Goal: Information Seeking & Learning: Learn about a topic

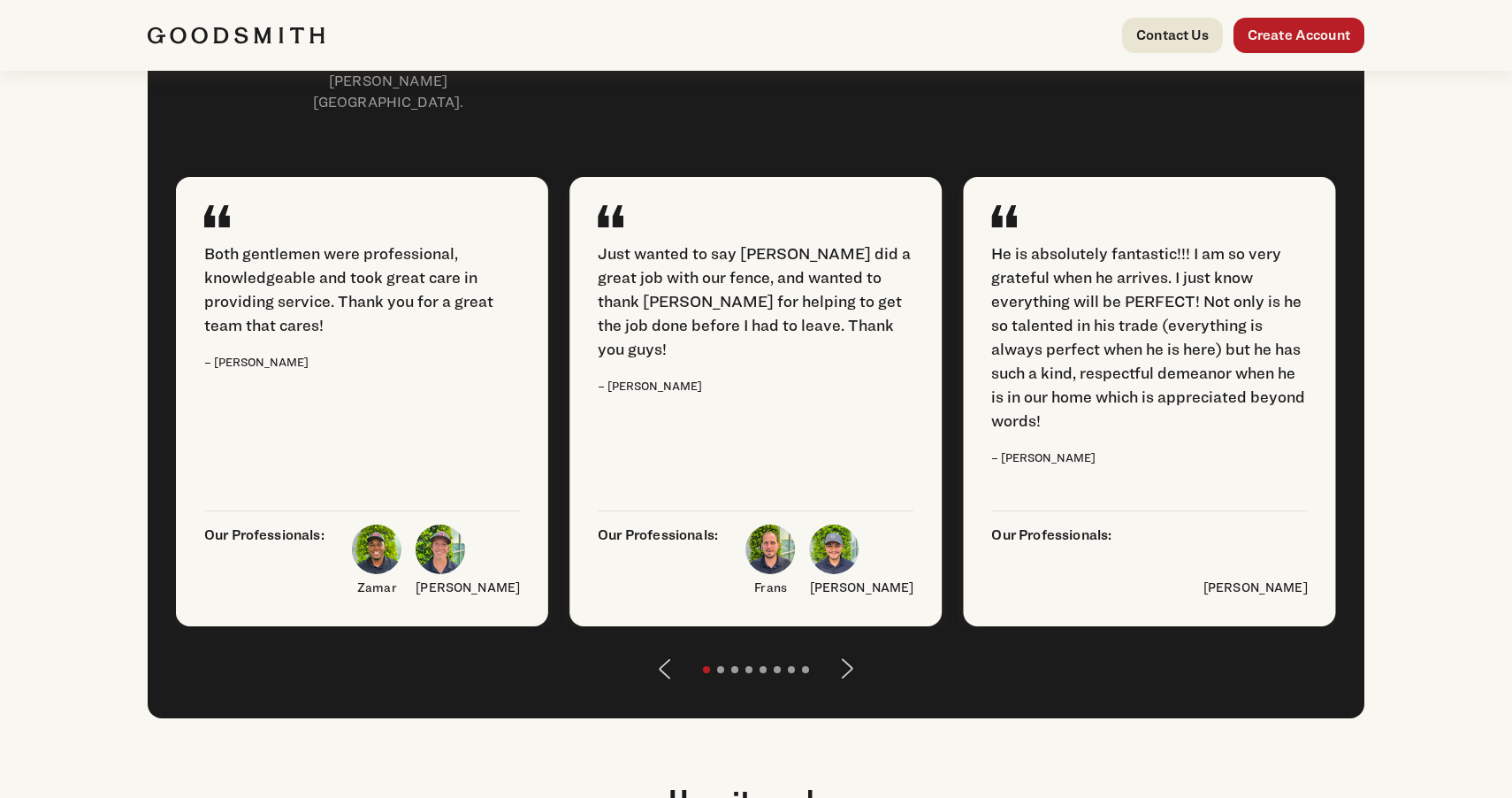
scroll to position [2169, 0]
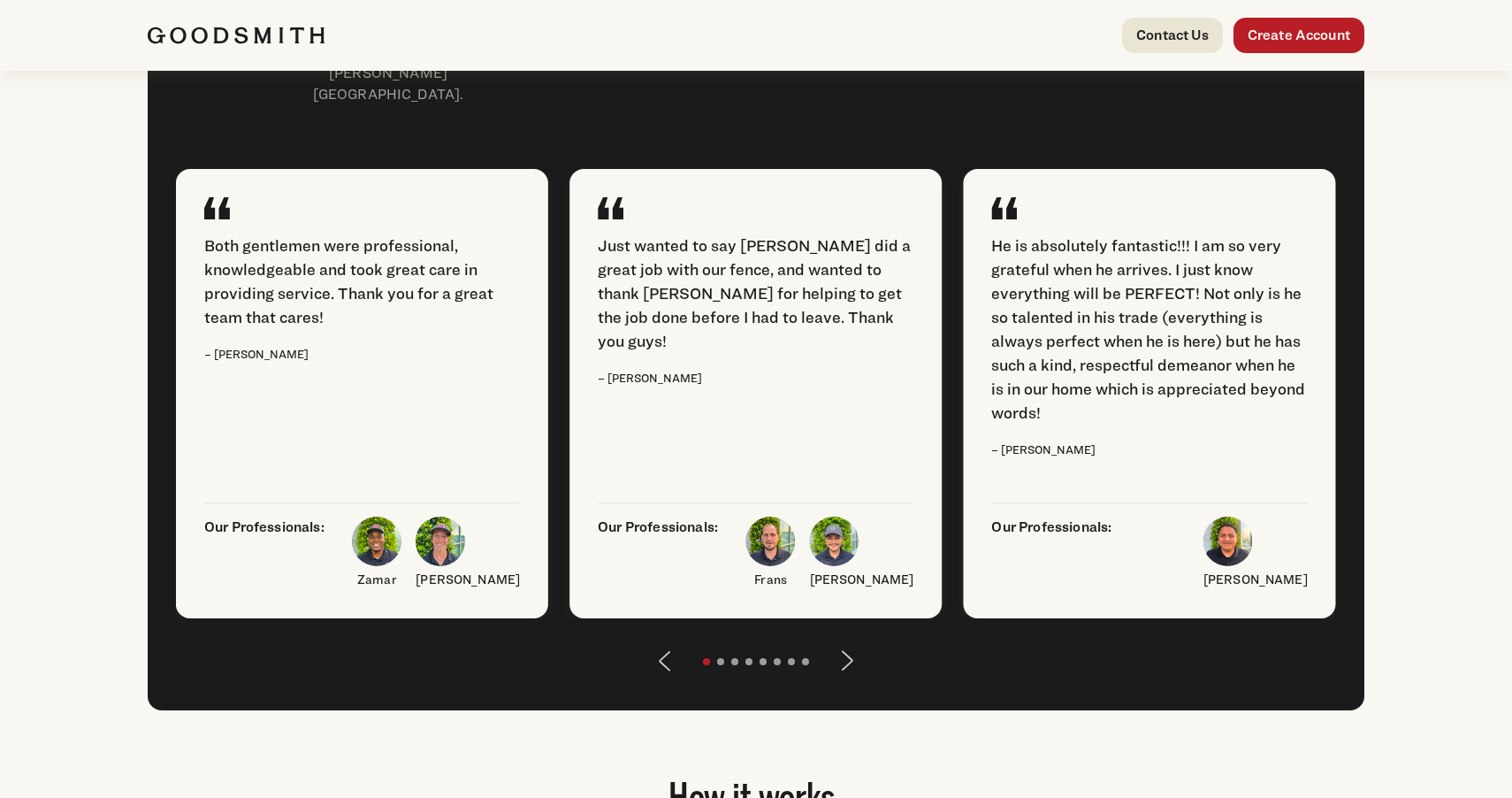
click at [843, 682] on button "Next" at bounding box center [847, 660] width 43 height 43
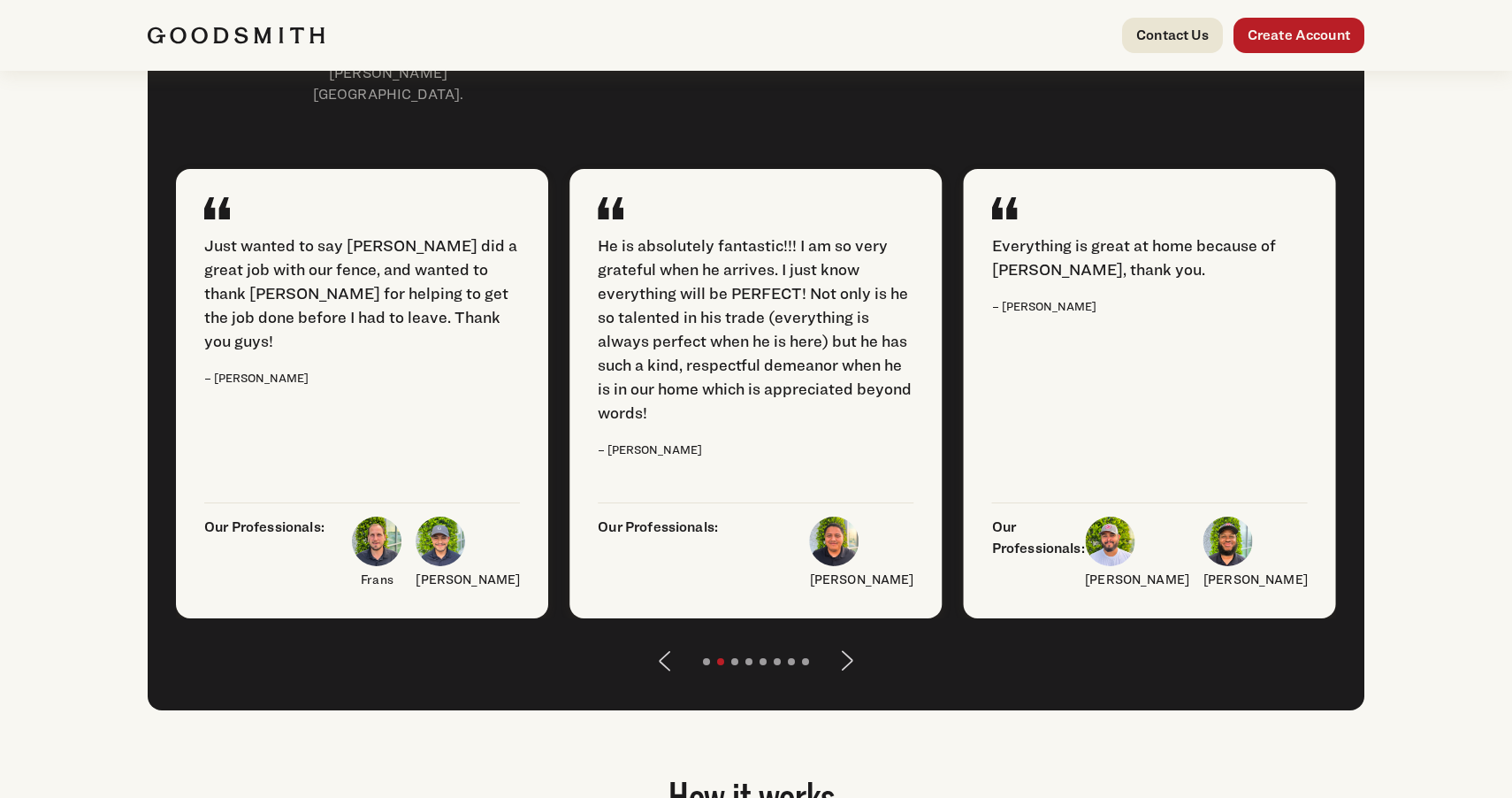
click at [843, 682] on button "Next" at bounding box center [847, 660] width 43 height 43
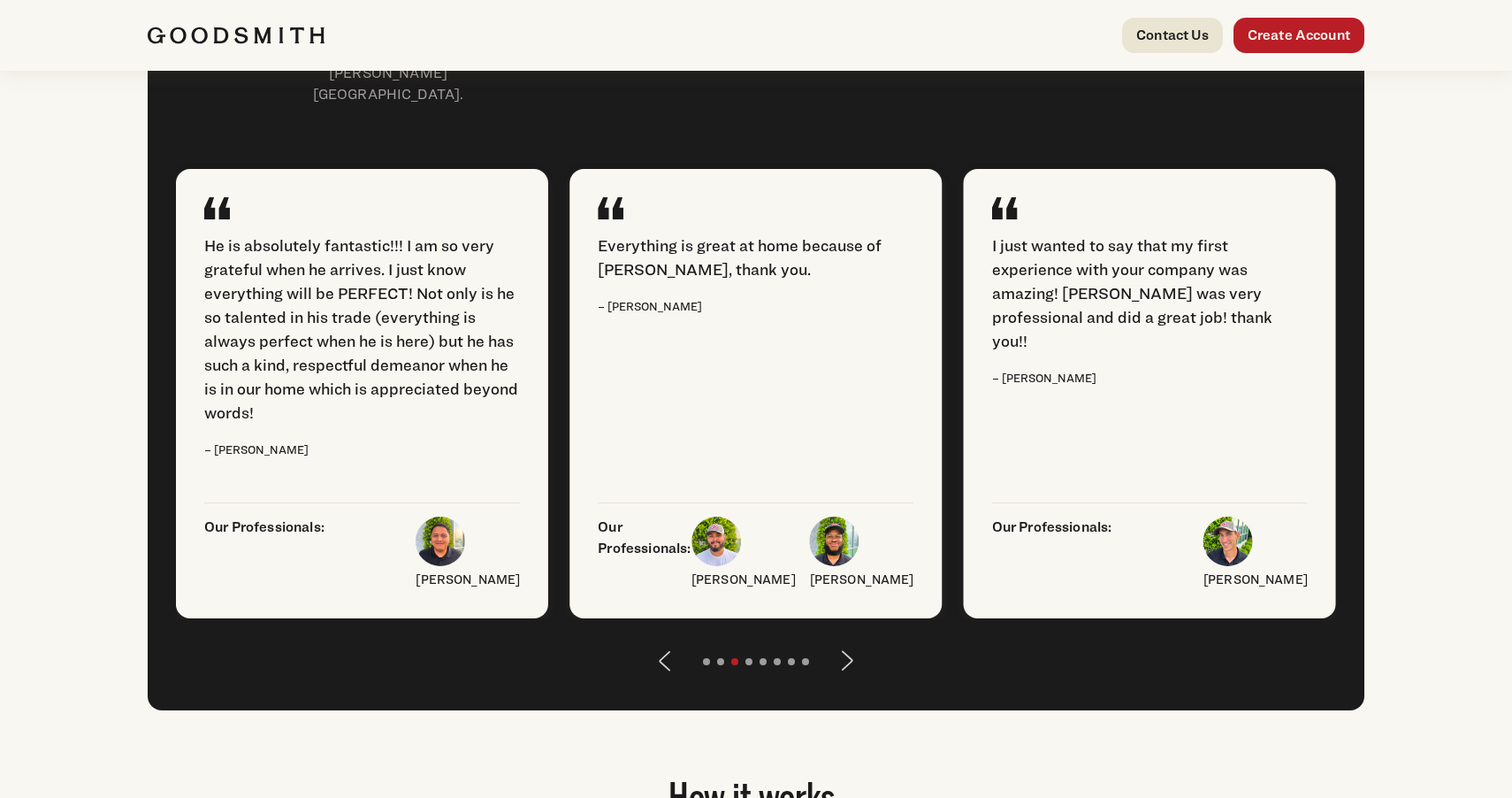
click at [843, 682] on button "Next" at bounding box center [847, 660] width 43 height 43
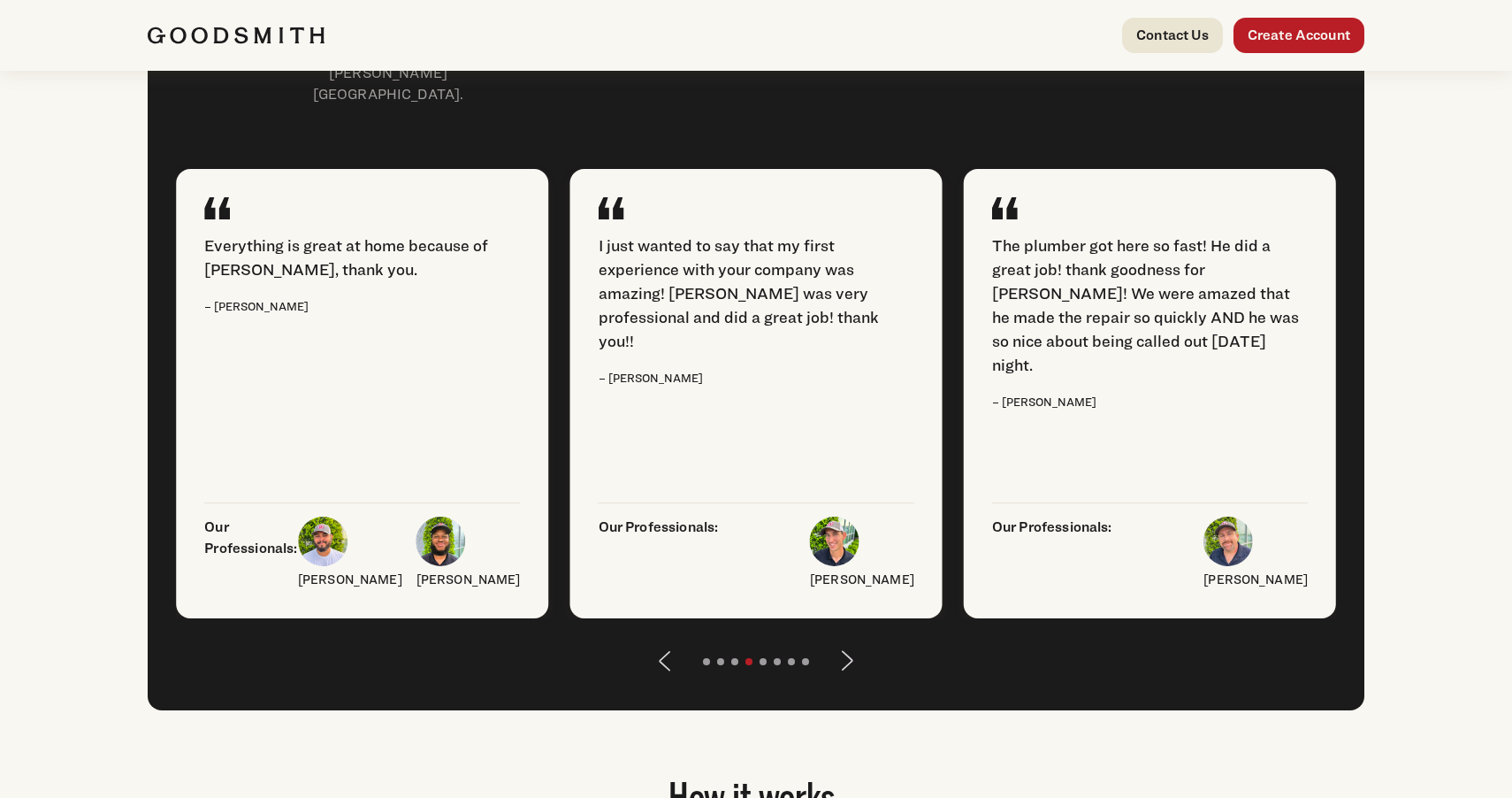
click at [843, 682] on button "Next" at bounding box center [847, 660] width 43 height 43
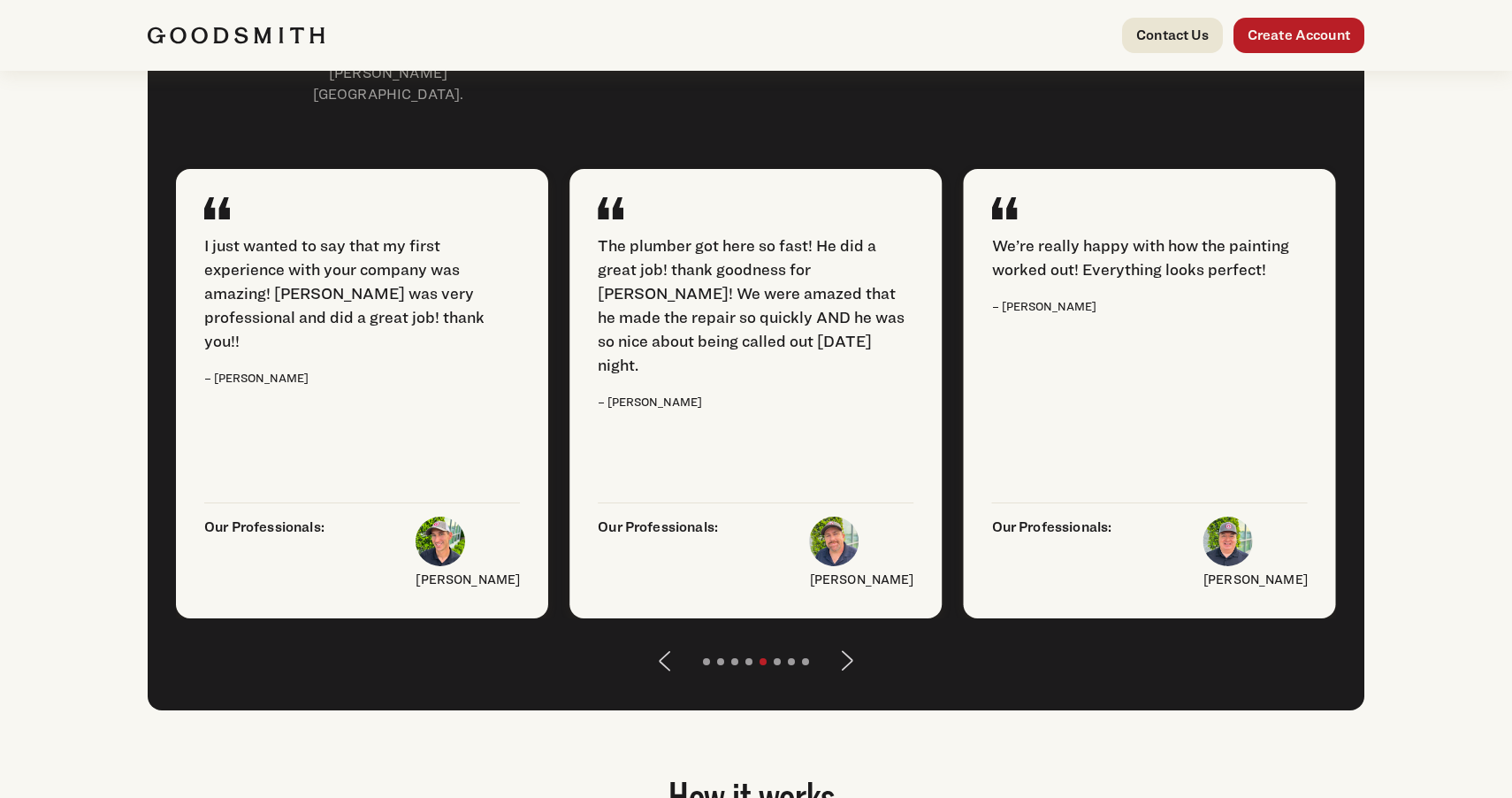
click at [843, 682] on button "Next" at bounding box center [847, 660] width 43 height 43
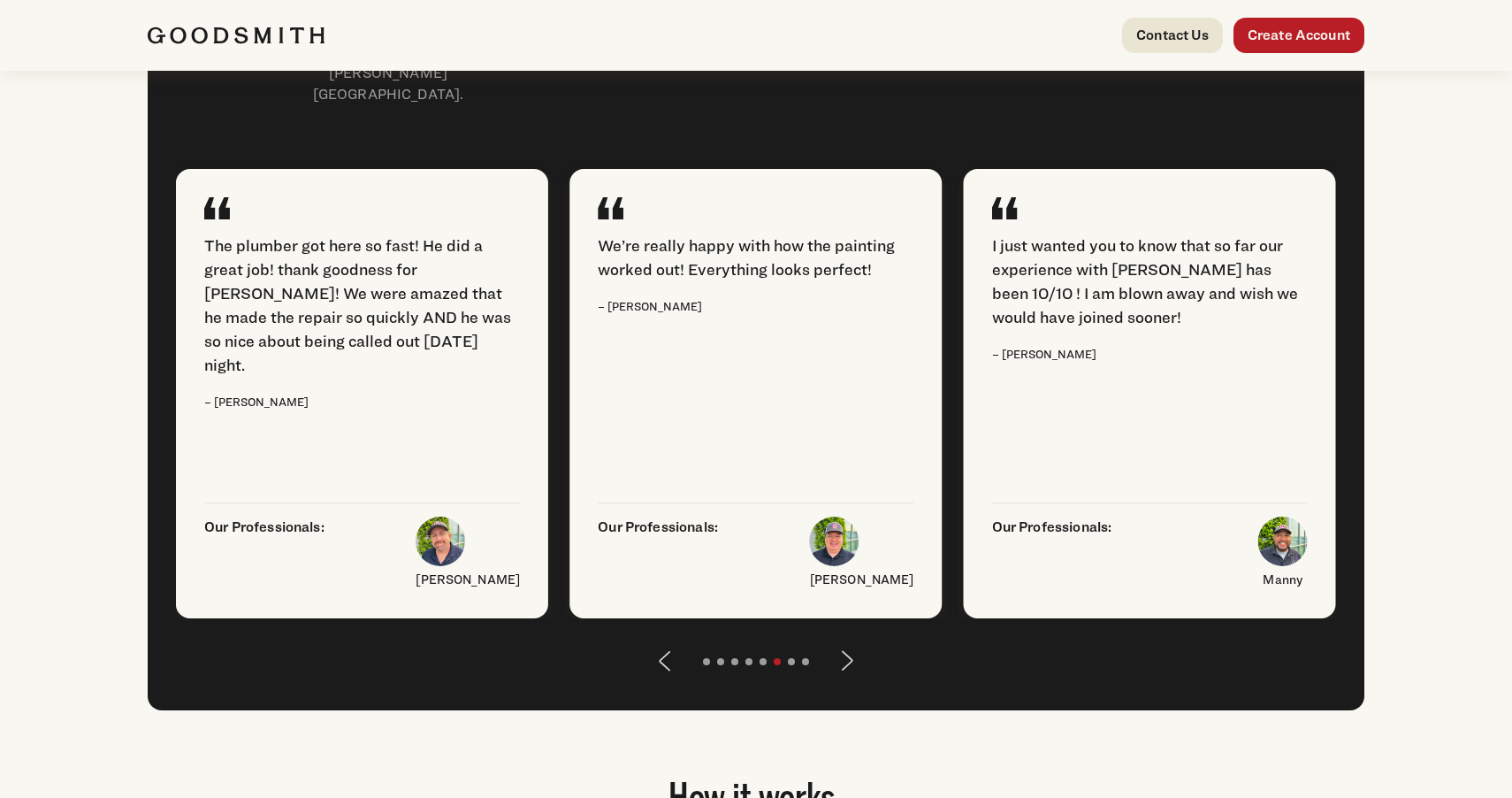
click at [843, 682] on button "Next" at bounding box center [847, 660] width 43 height 43
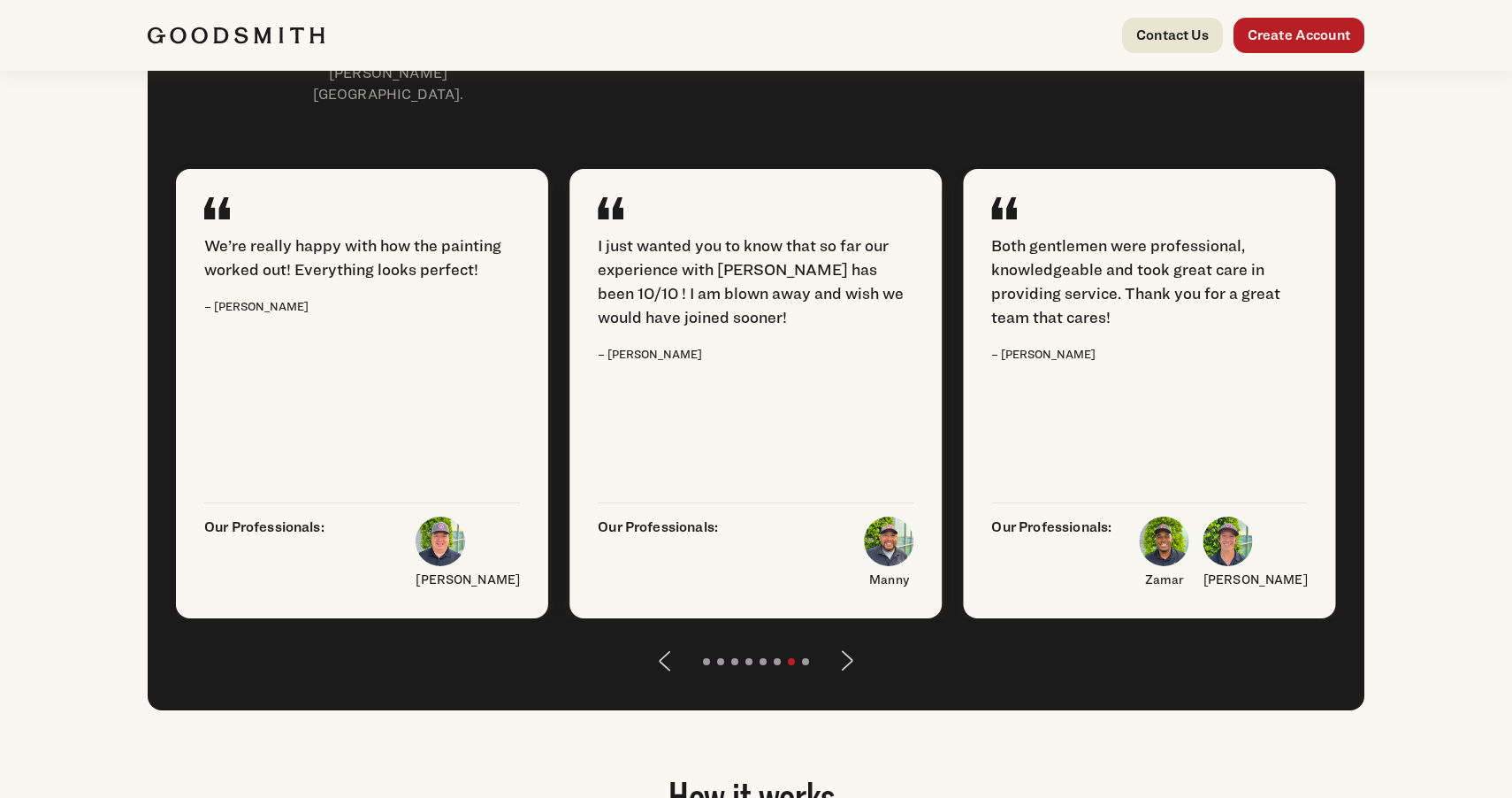
click at [843, 682] on button "Next" at bounding box center [847, 660] width 43 height 43
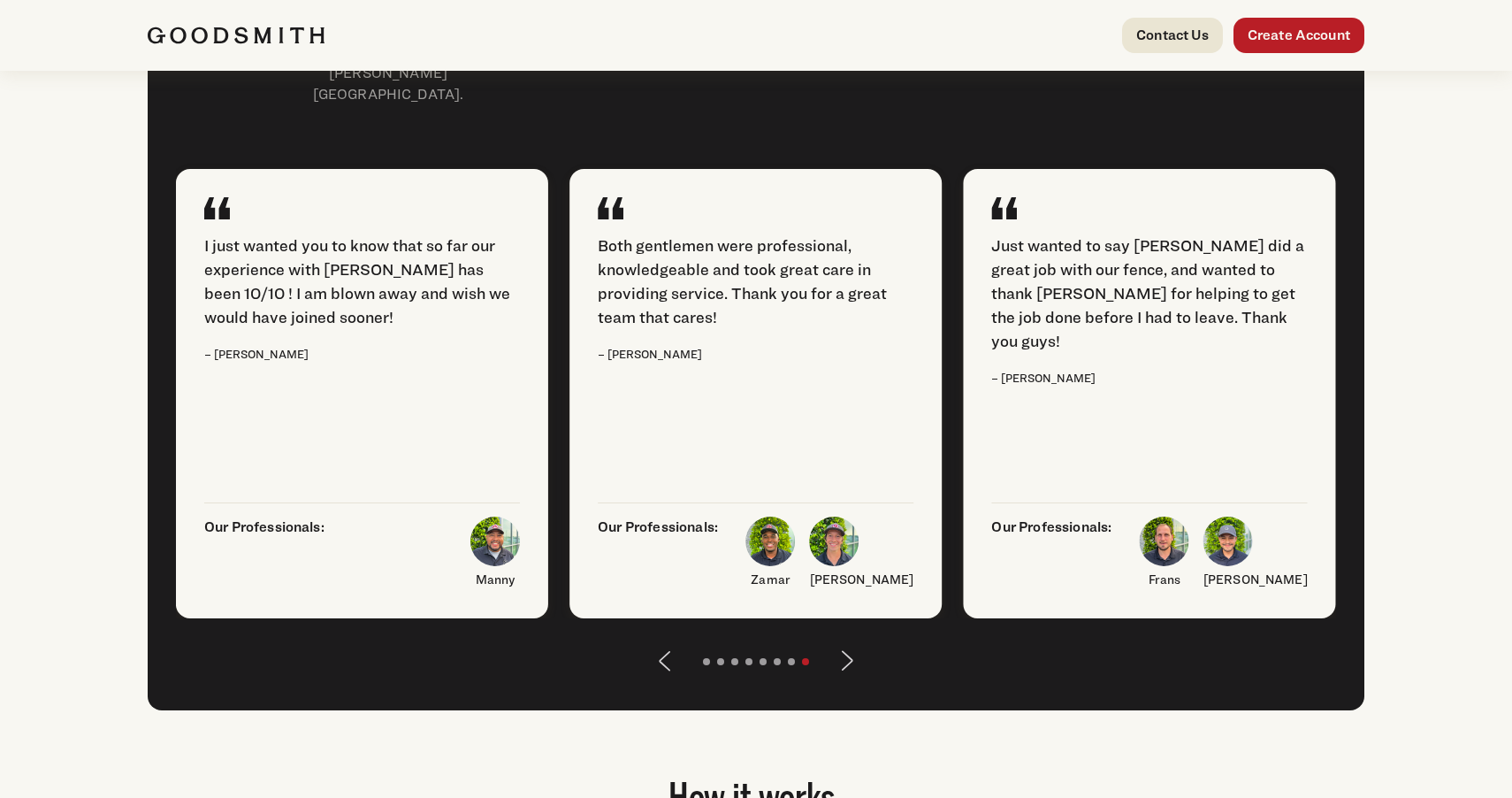
click at [843, 682] on button "Next" at bounding box center [847, 660] width 43 height 43
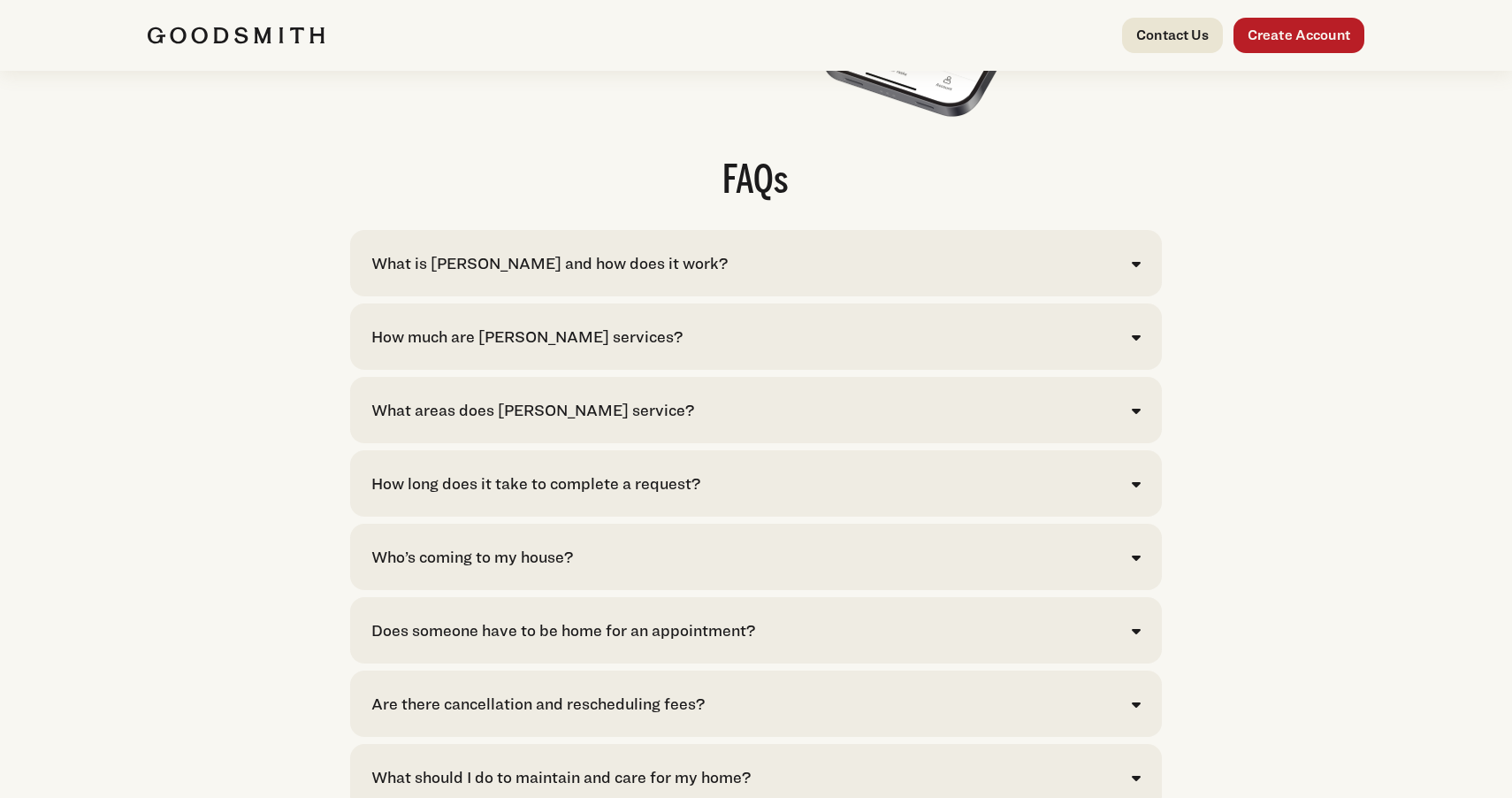
scroll to position [3500, 0]
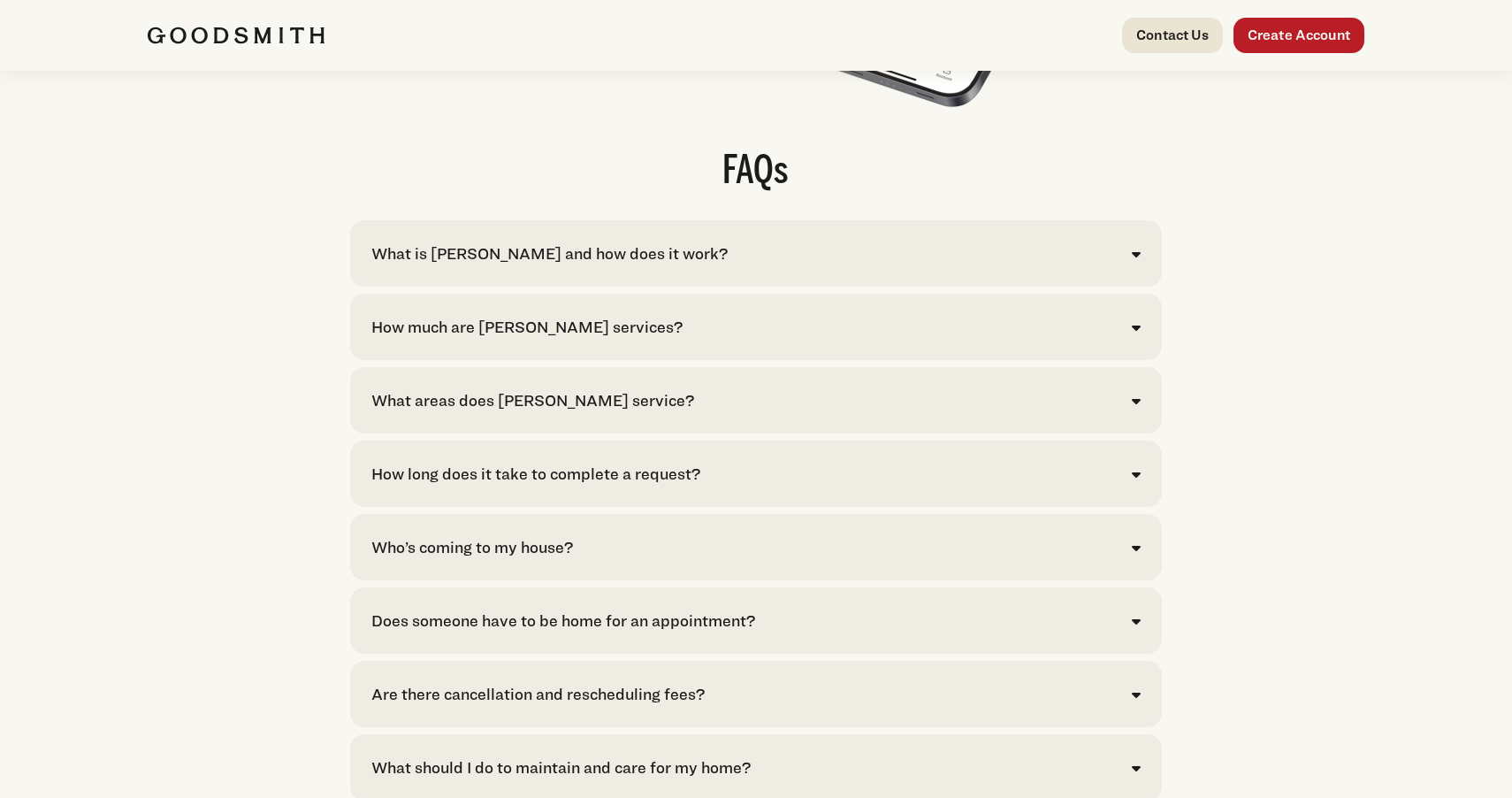
click at [434, 279] on div "What is Goodsmith and how does it work? Goodsmith is your convenient solution f…" at bounding box center [755, 253] width 811 height 66
click at [443, 339] on div "How much are [PERSON_NAME] services?" at bounding box center [526, 326] width 311 height 24
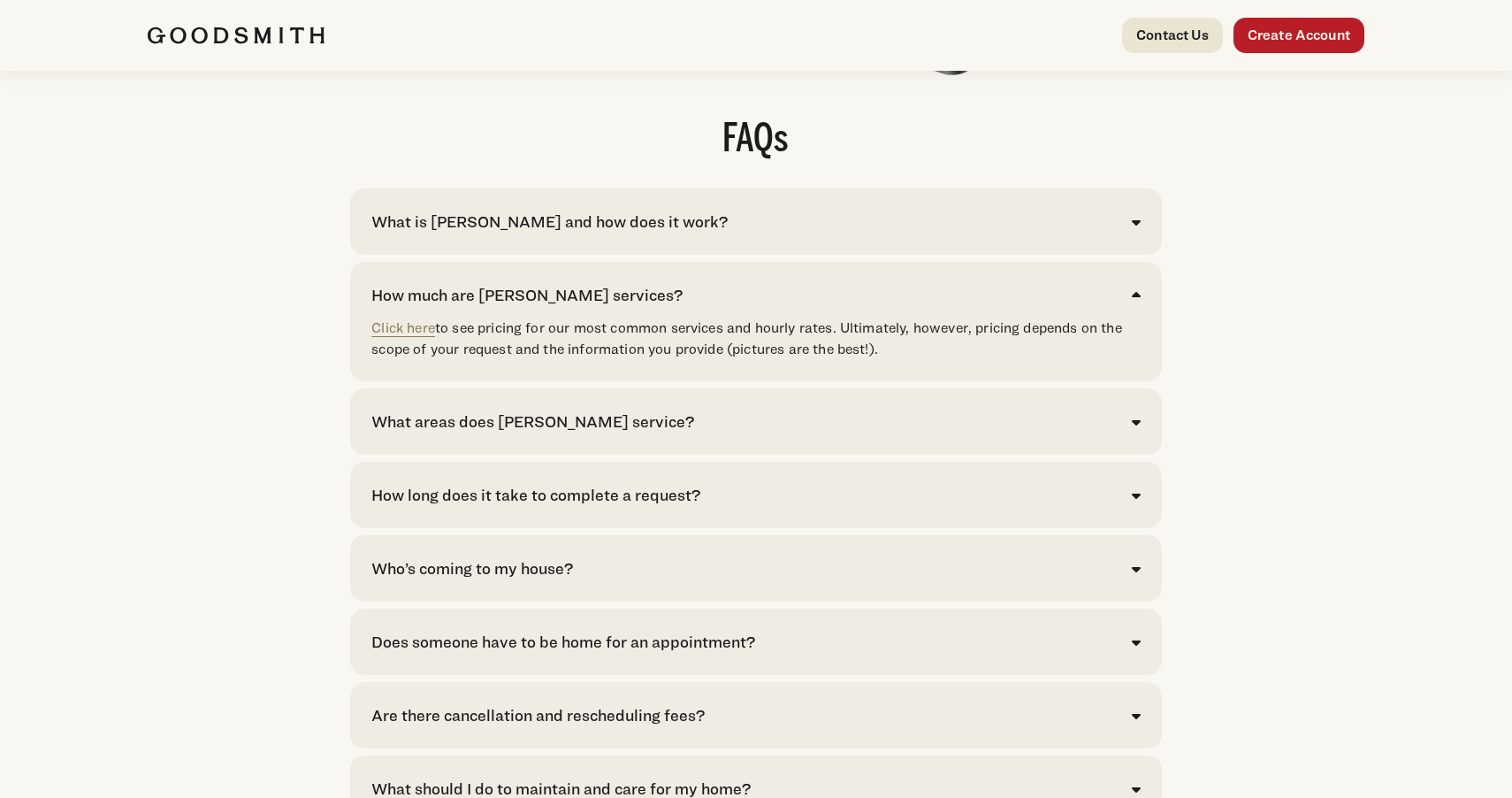
scroll to position [3533, 0]
click at [397, 335] on link "Click here" at bounding box center [402, 327] width 64 height 17
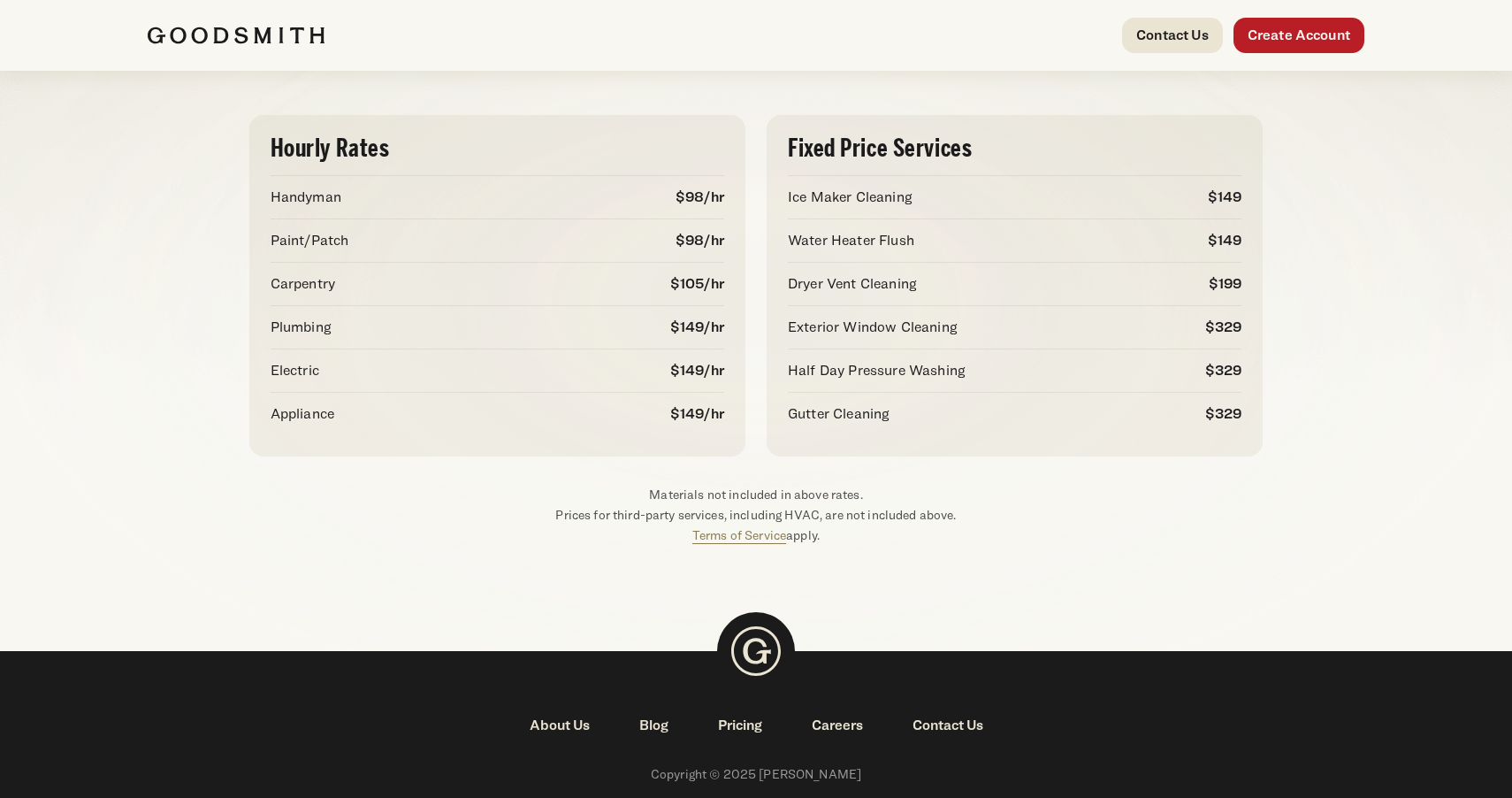
scroll to position [123, 0]
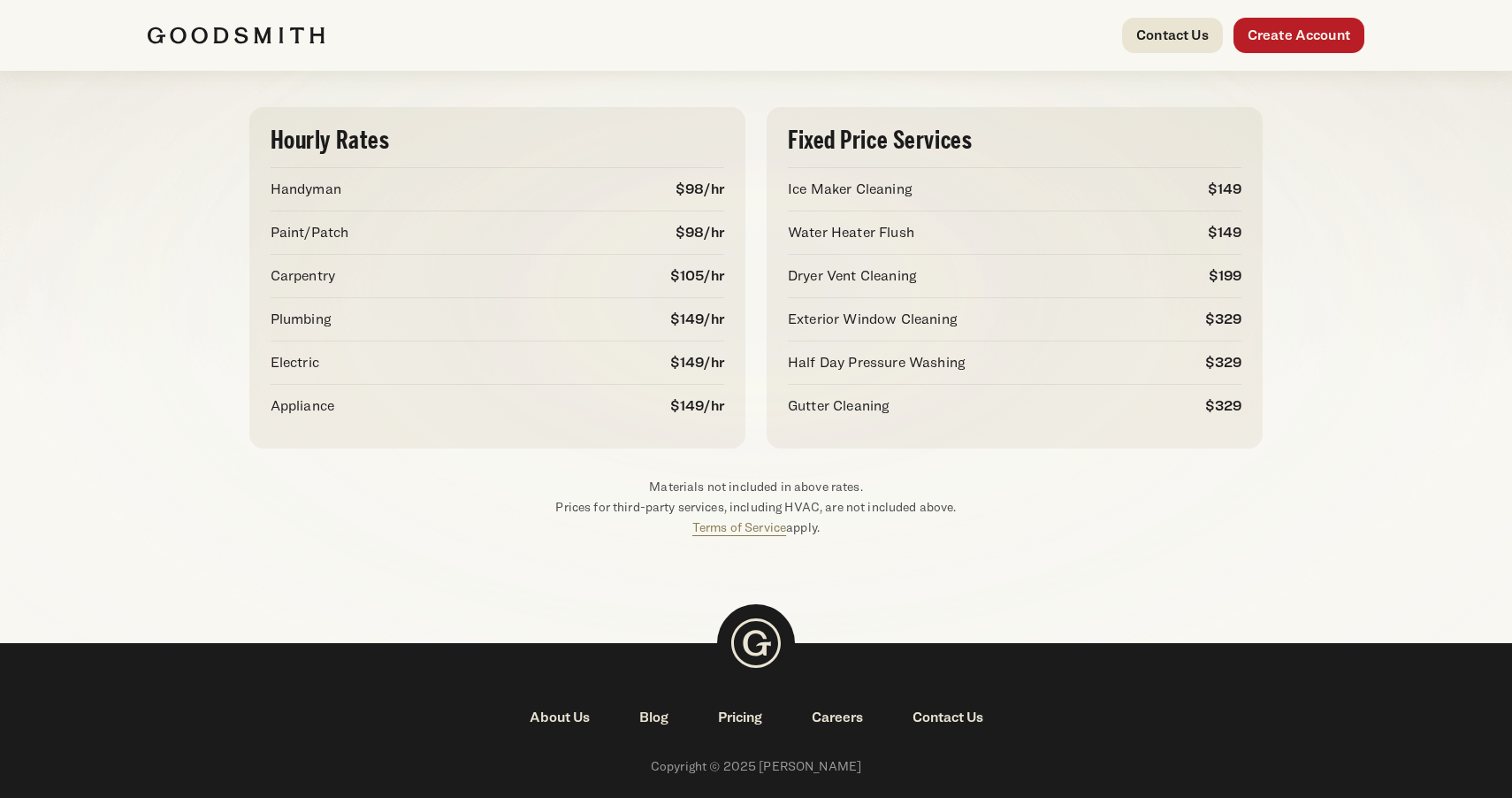
click at [325, 341] on div "Hourly Rates Handyman $98/hr Paint/Patch $98/hr Carpentry $105/hr Plumbing $149…" at bounding box center [497, 277] width 453 height 299
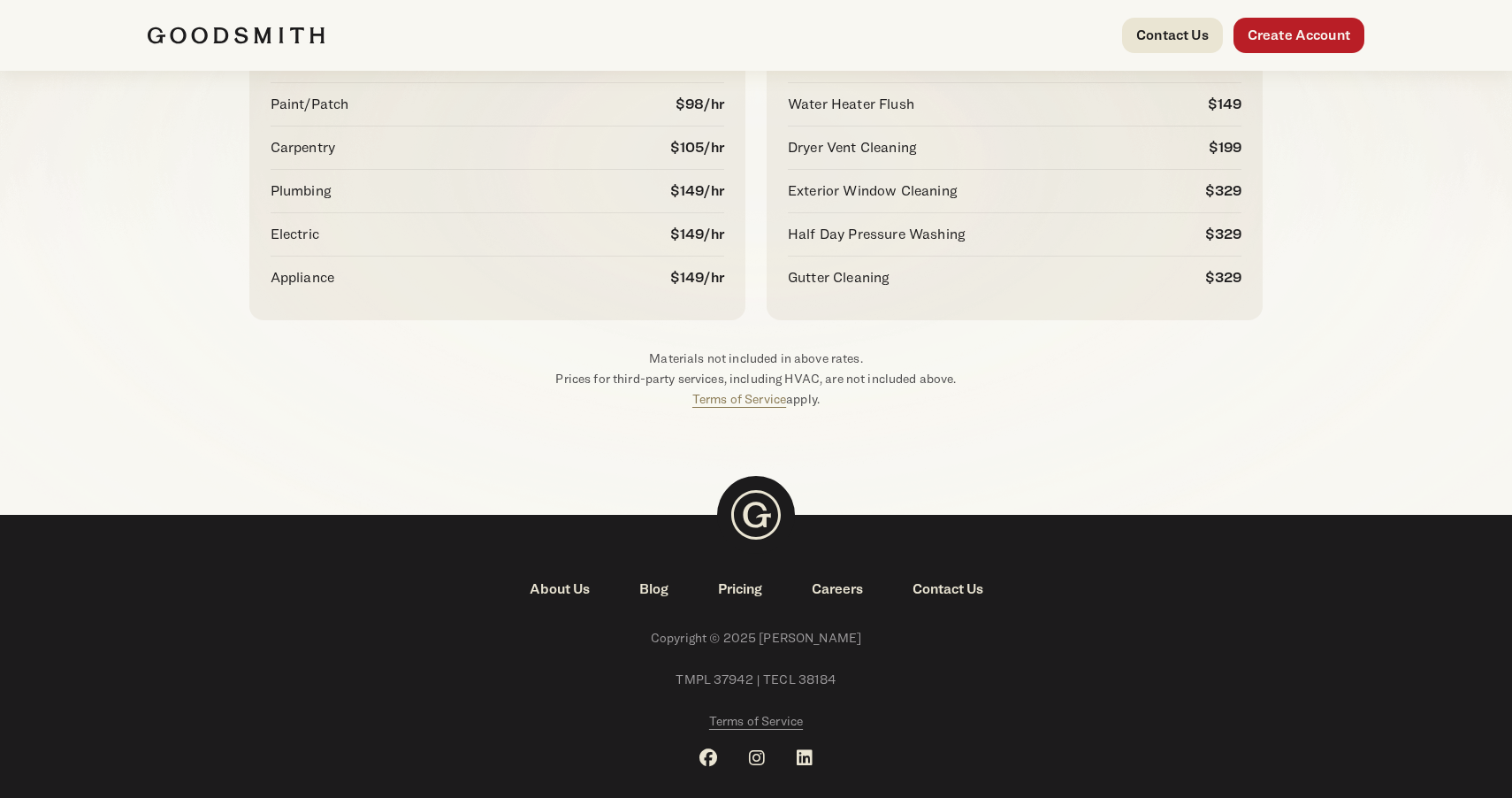
scroll to position [293, 0]
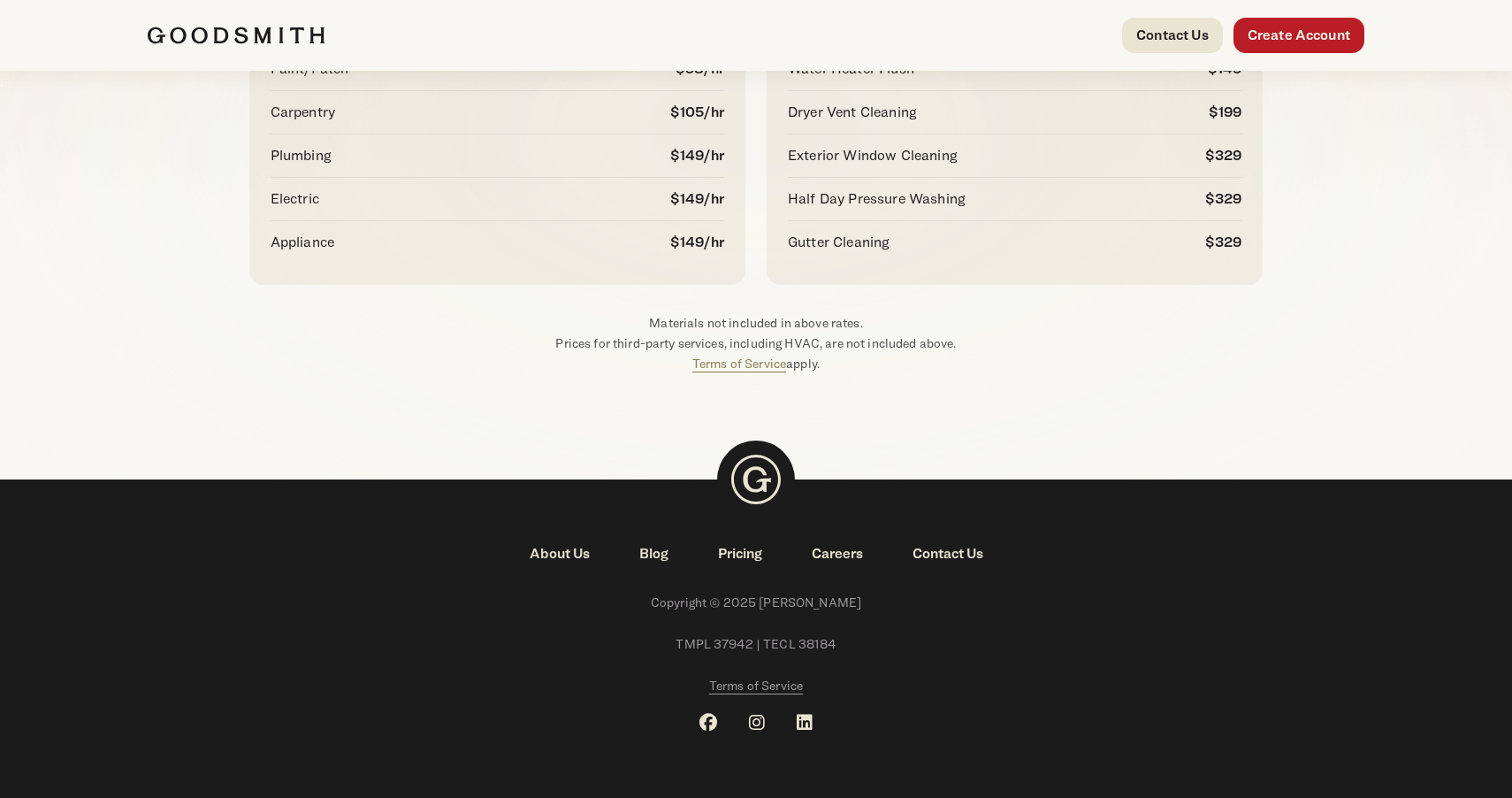
drag, startPoint x: 474, startPoint y: 436, endPoint x: 616, endPoint y: 459, distance: 143.9
click at [486, 436] on body "**********" at bounding box center [756, 252] width 1512 height 1092
click at [814, 554] on link "Careers" at bounding box center [837, 553] width 101 height 21
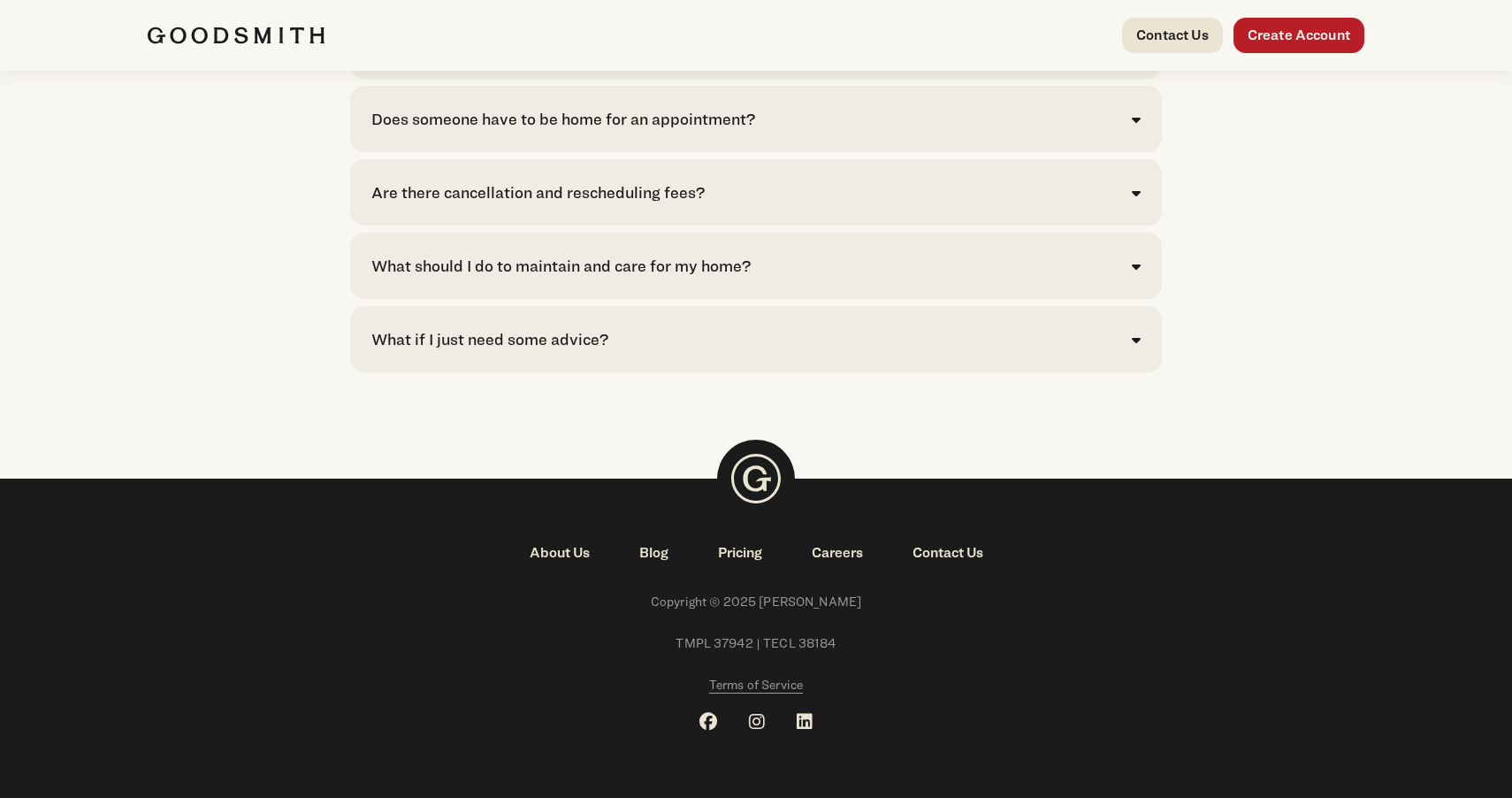
scroll to position [4039, 0]
click at [542, 548] on link "About Us" at bounding box center [560, 552] width 110 height 21
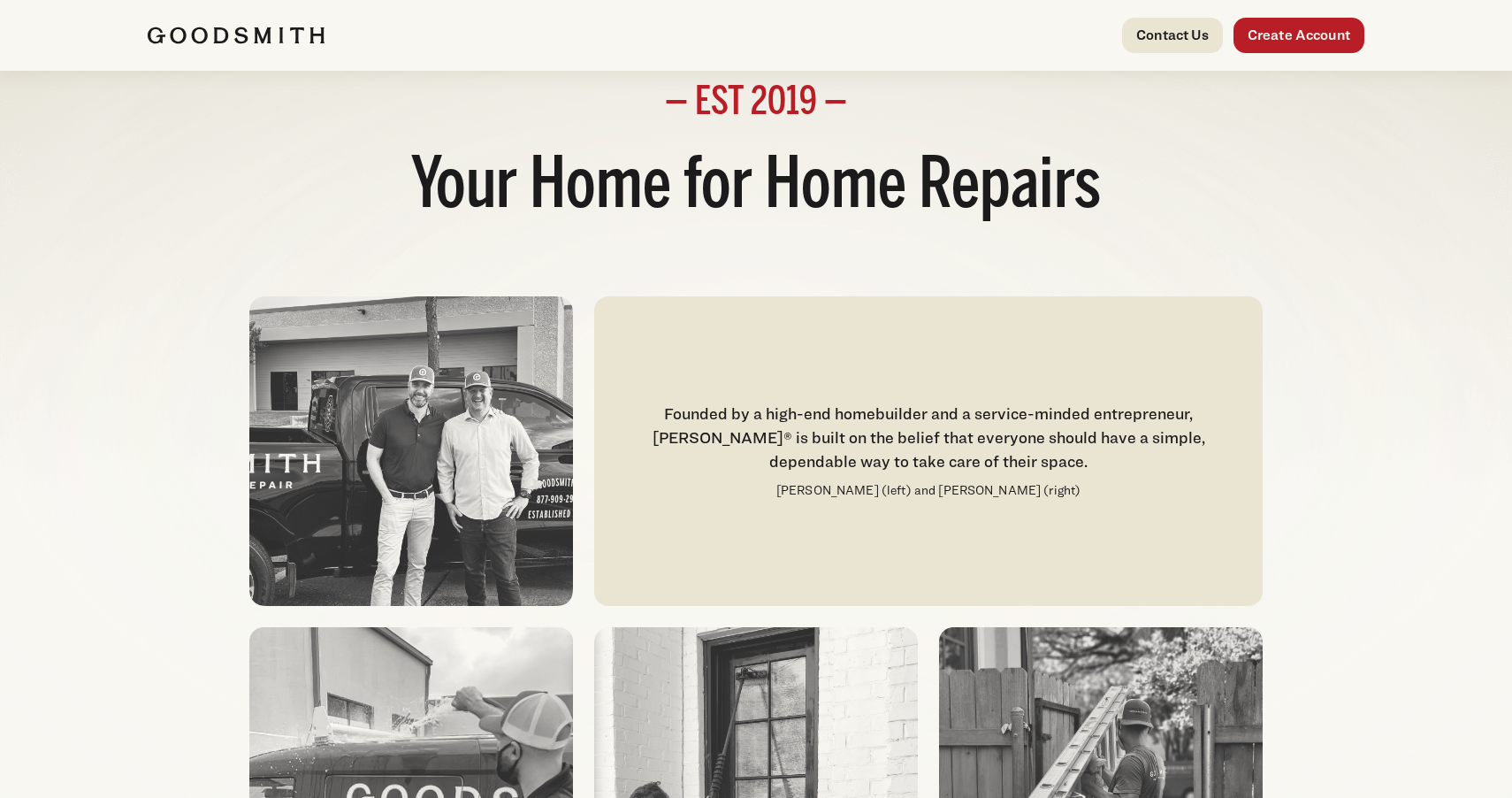
scroll to position [23, 0]
click at [423, 367] on img at bounding box center [411, 450] width 323 height 309
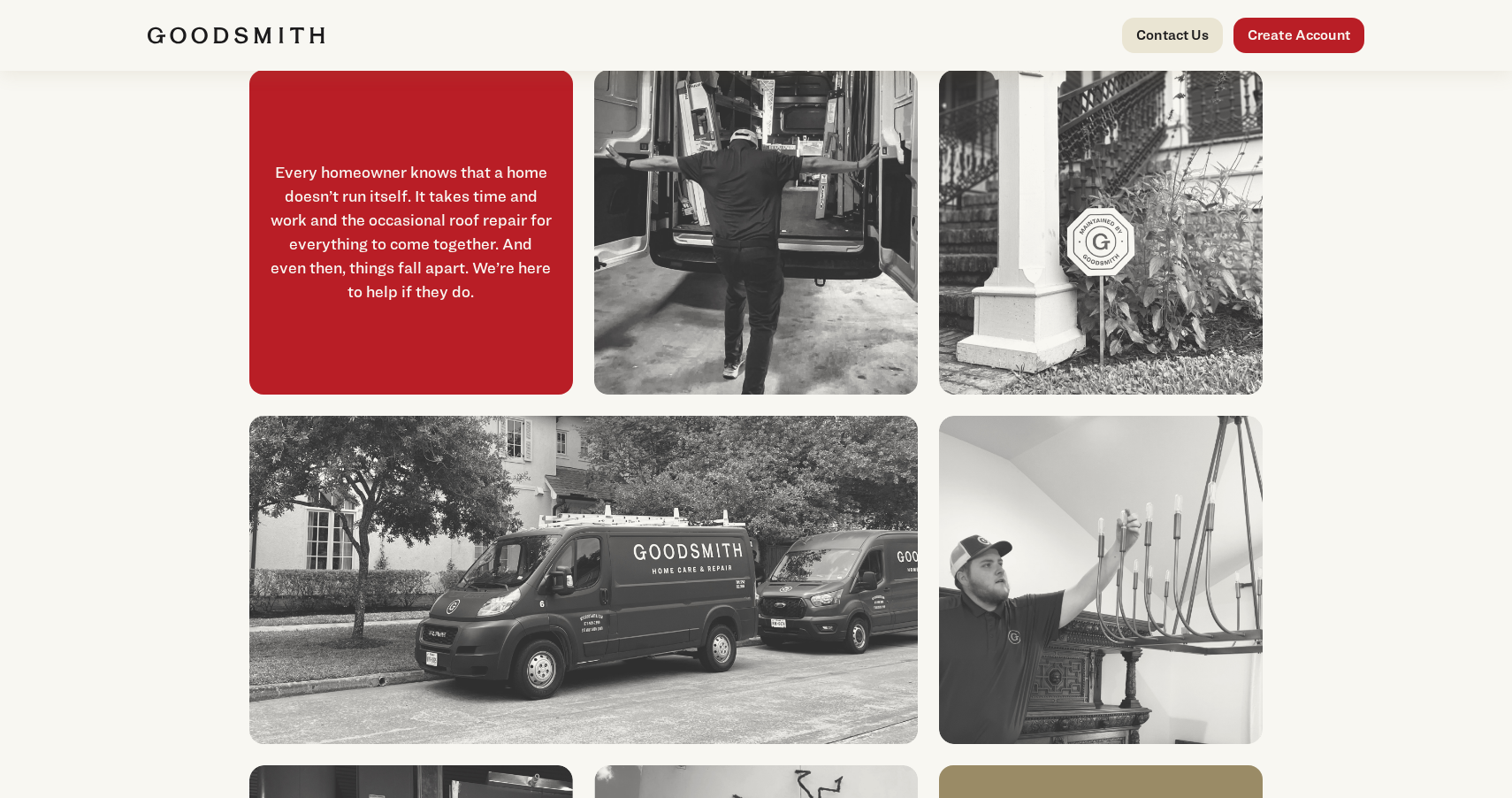
scroll to position [0, 0]
